Goal: Information Seeking & Learning: Learn about a topic

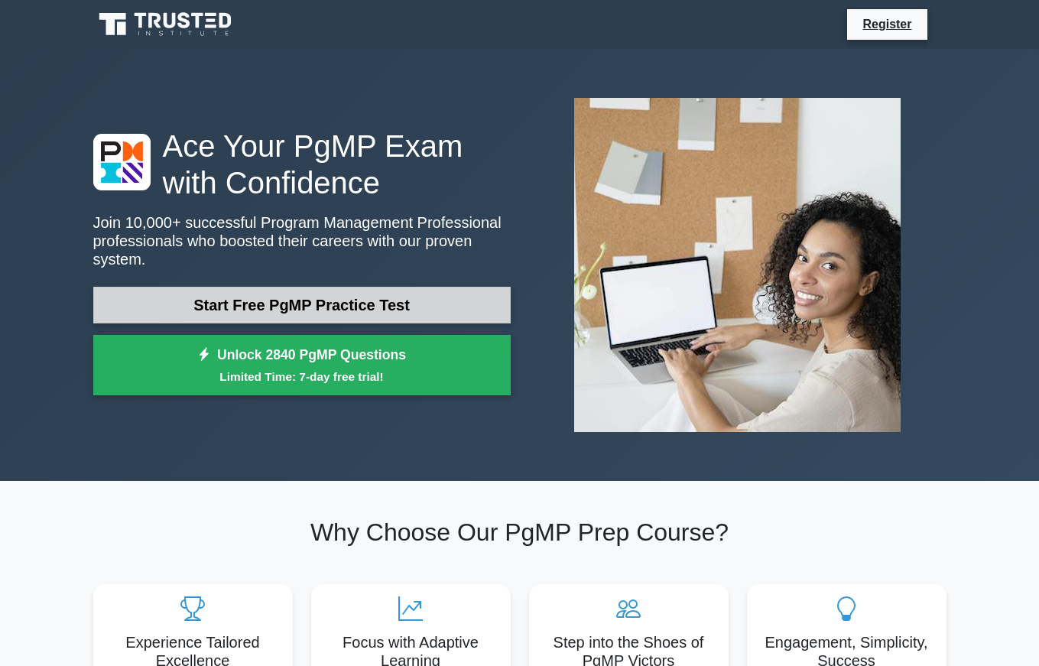
click at [294, 313] on link "Start Free PgMP Practice Test" at bounding box center [302, 305] width 418 height 37
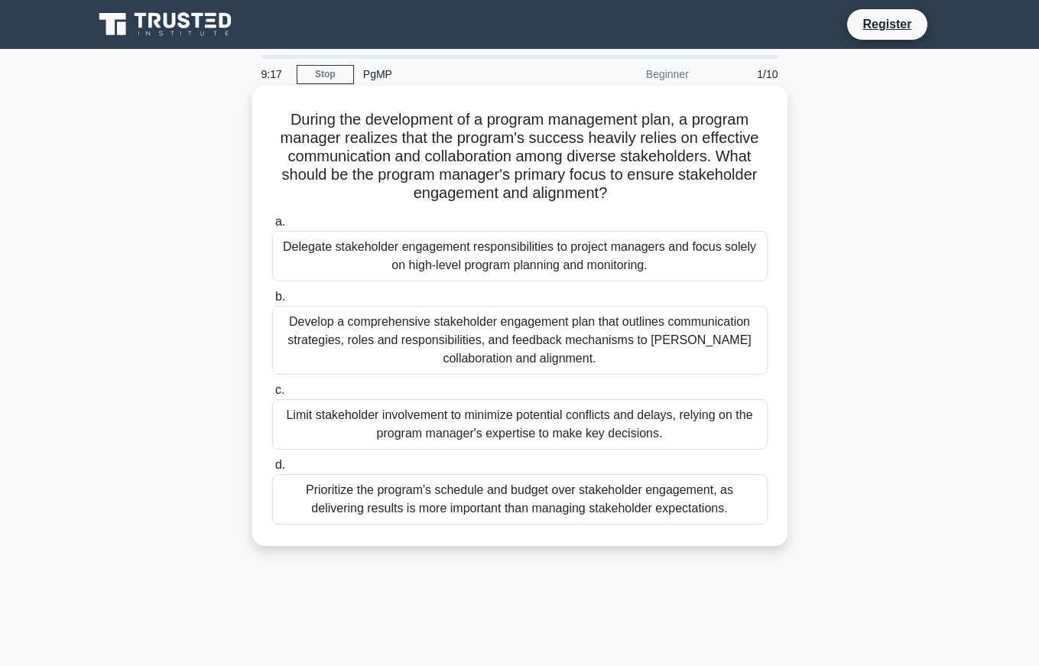
click at [450, 342] on div "Develop a comprehensive stakeholder engagement plan that outlines communication…" at bounding box center [520, 340] width 496 height 69
click at [272, 302] on input "b. Develop a comprehensive stakeholder engagement plan that outlines communicat…" at bounding box center [272, 297] width 0 height 10
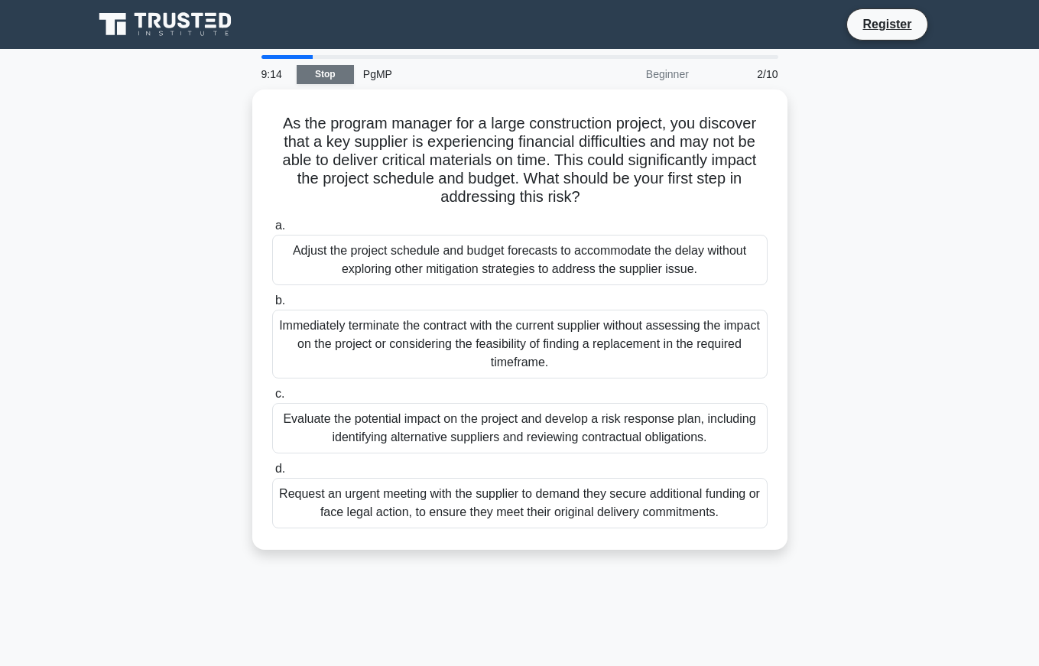
click at [338, 73] on link "Stop" at bounding box center [325, 74] width 57 height 19
